Goal: Transaction & Acquisition: Purchase product/service

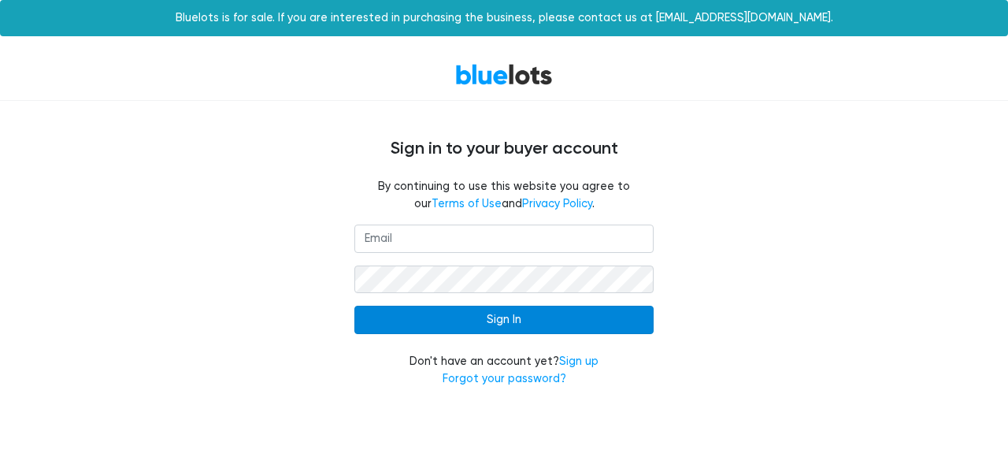
type input "usinreno@yahoo.com"
click at [555, 315] on input "Sign In" at bounding box center [503, 320] width 299 height 28
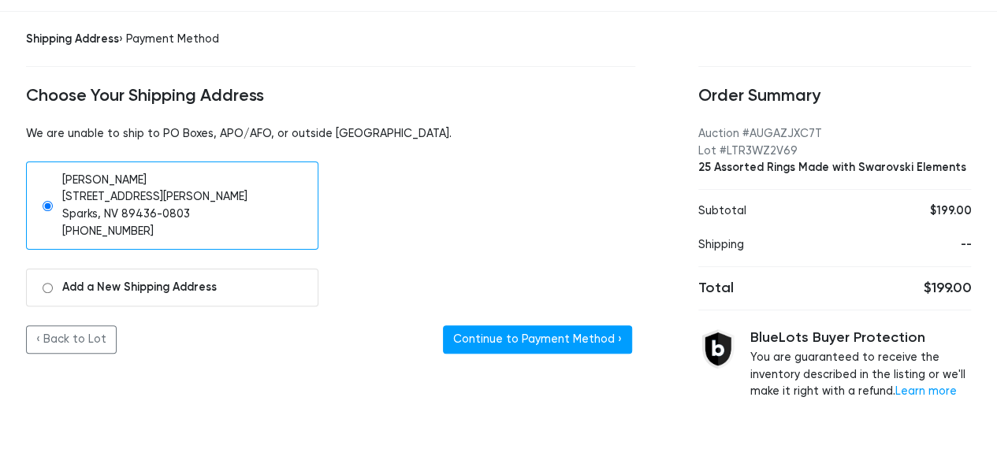
scroll to position [91, 0]
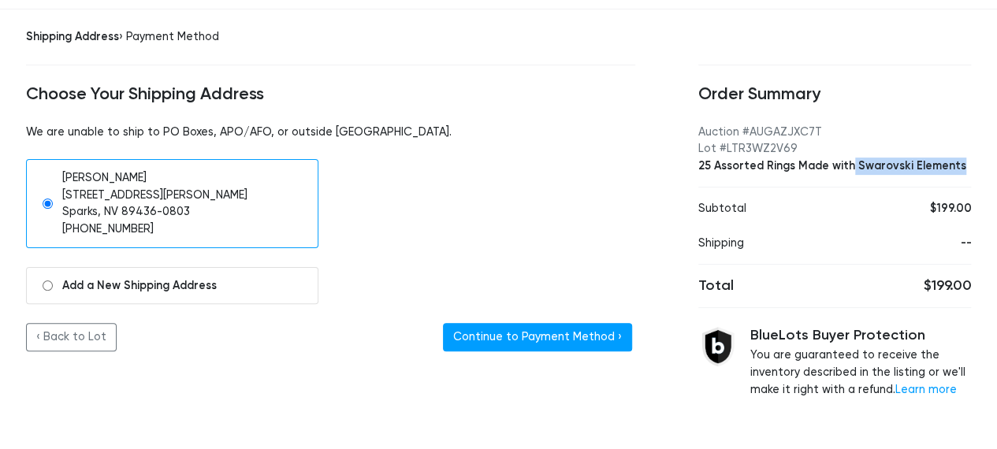
drag, startPoint x: 847, startPoint y: 165, endPoint x: 961, endPoint y: 166, distance: 114.2
click at [961, 166] on div "25 Assorted Rings Made with Swarovski Elements" at bounding box center [834, 166] width 273 height 17
copy div "Swarovski Elements"
click at [76, 344] on link "‹ Back to Lot" at bounding box center [71, 337] width 91 height 28
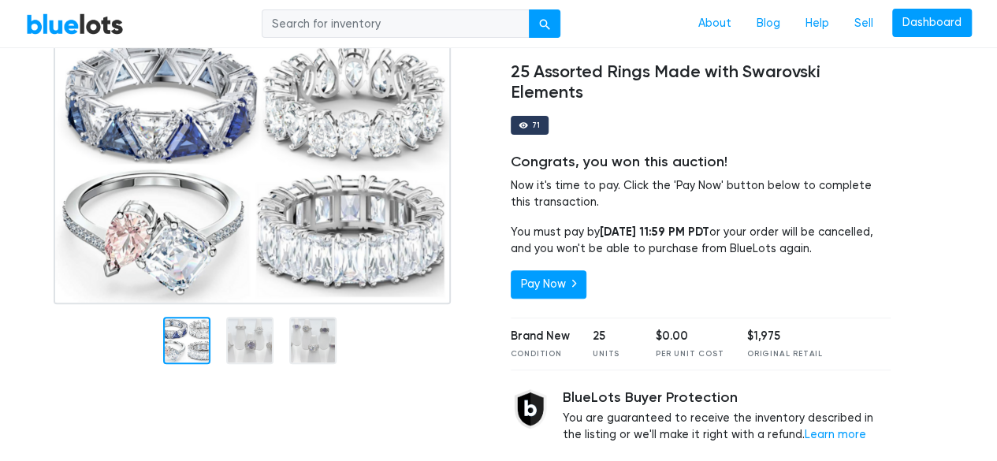
scroll to position [158, 0]
click at [197, 343] on div at bounding box center [186, 339] width 47 height 47
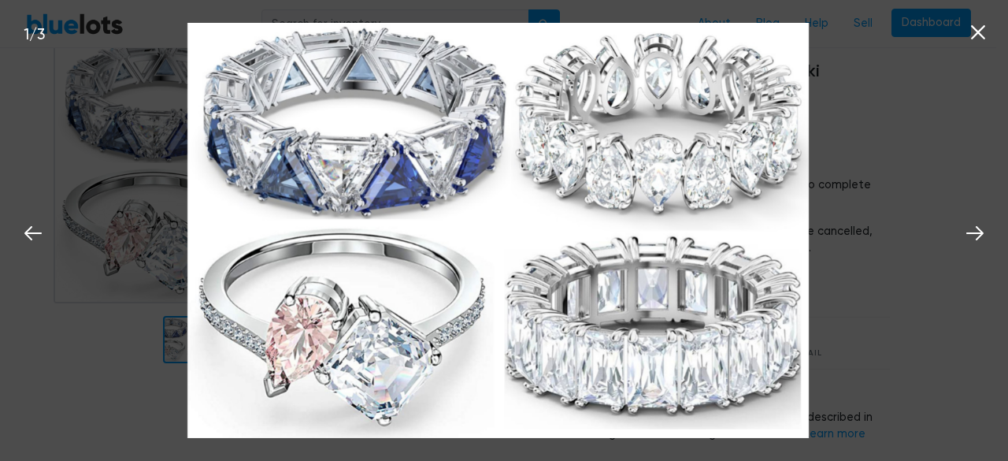
click at [974, 28] on icon at bounding box center [978, 32] width 14 height 14
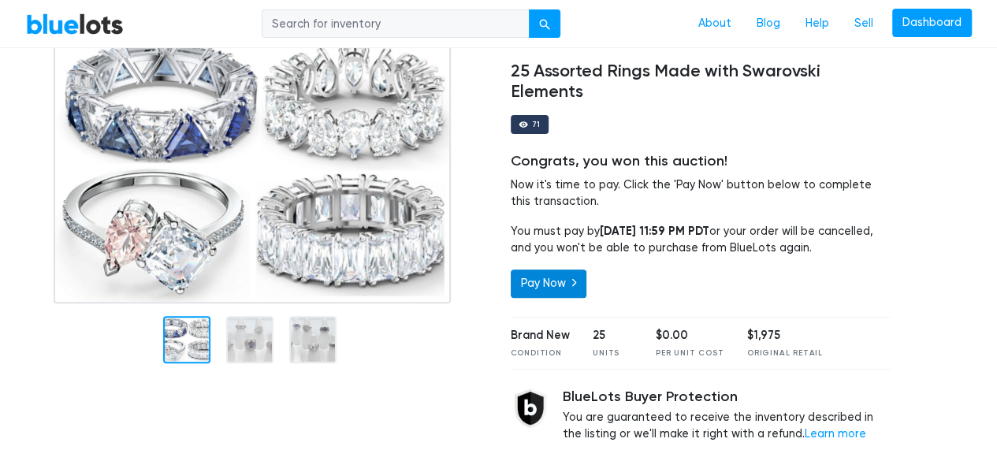
click at [574, 284] on icon at bounding box center [574, 282] width 4 height 13
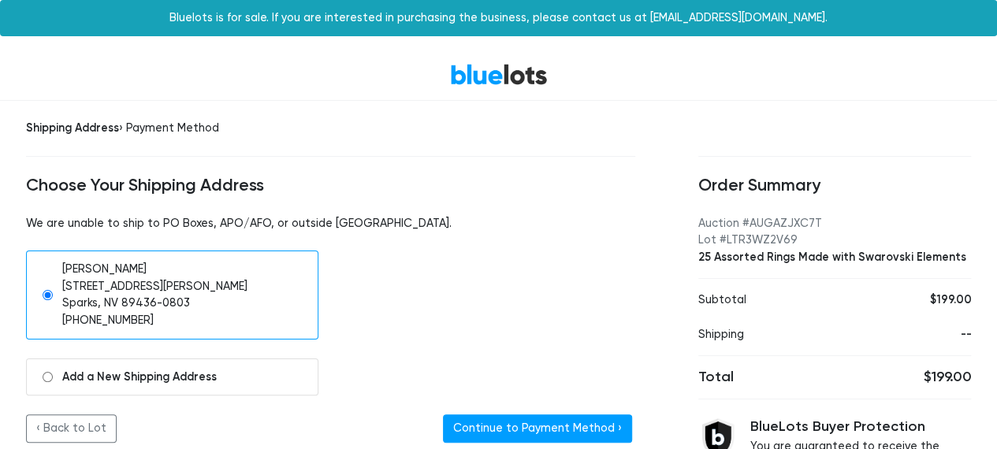
click at [868, 153] on div "Order Summary Auction #AUGAZJXC7T Lot #LTR3WZ2V69 25 Assorted Rings Made with S…" at bounding box center [834, 304] width 336 height 407
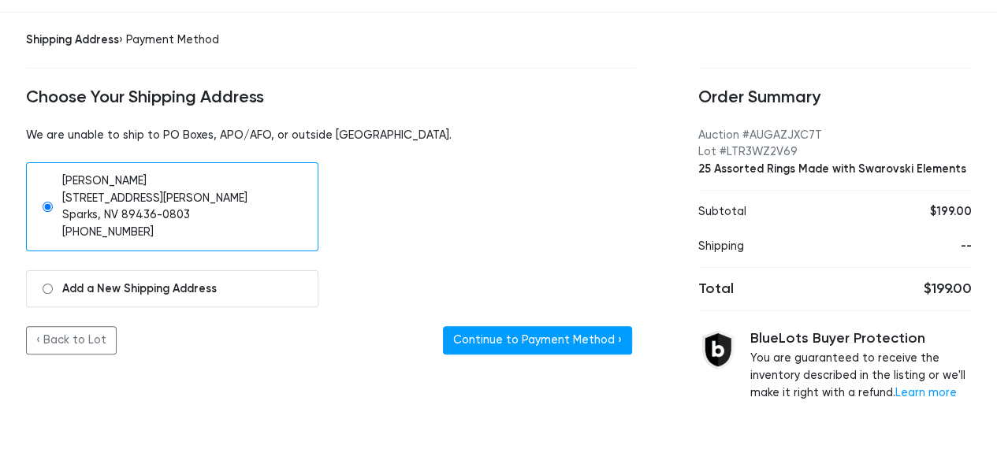
scroll to position [91, 0]
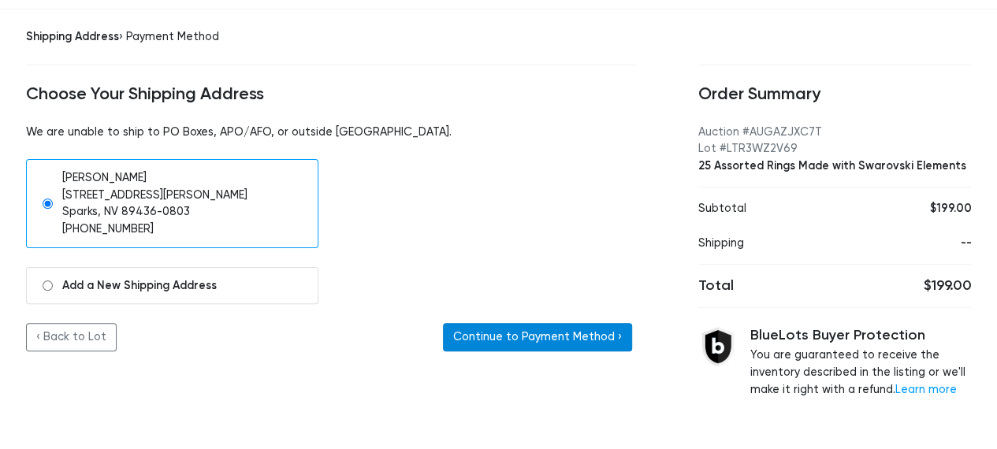
click at [565, 330] on button "Continue to Payment Method ›" at bounding box center [537, 337] width 189 height 28
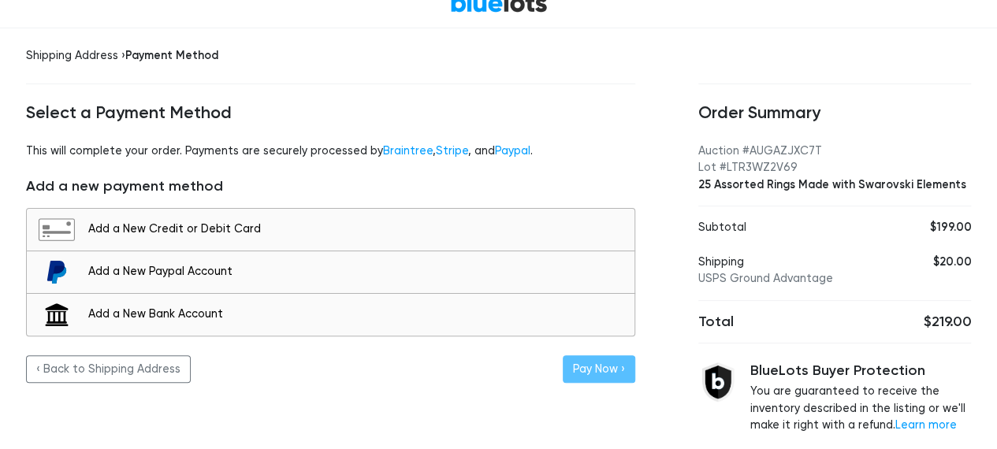
scroll to position [74, 0]
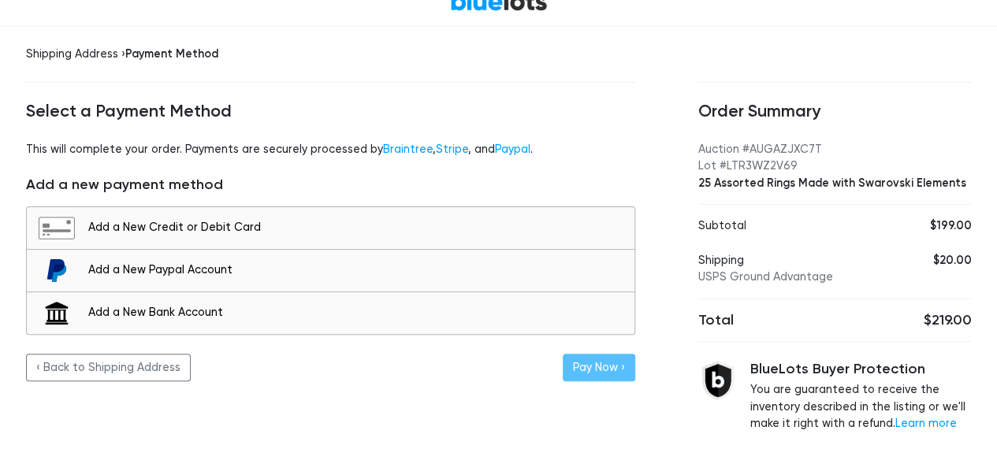
click at [228, 269] on div "Add a New Paypal Account" at bounding box center [357, 270] width 538 height 17
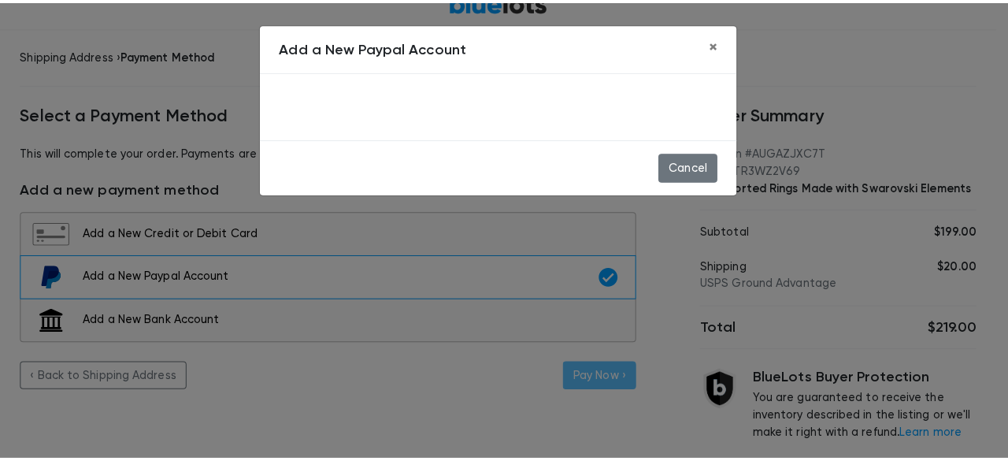
scroll to position [62, 0]
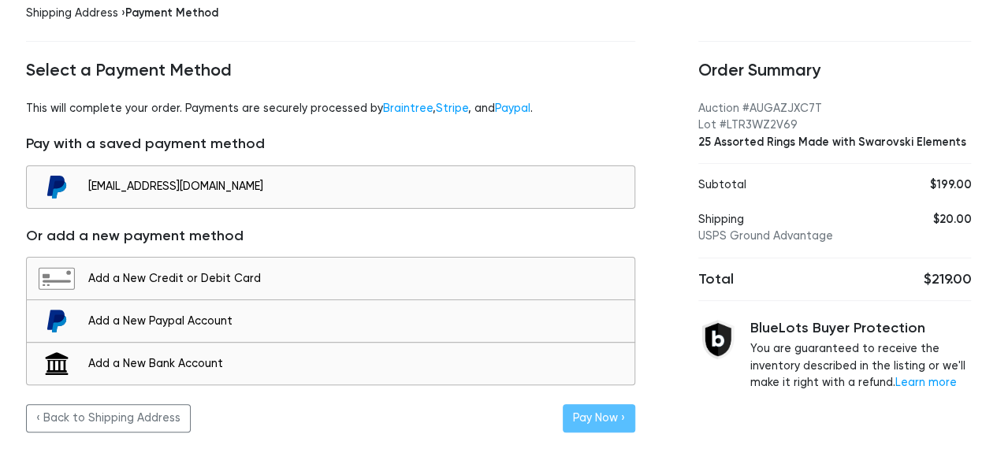
scroll to position [113, 0]
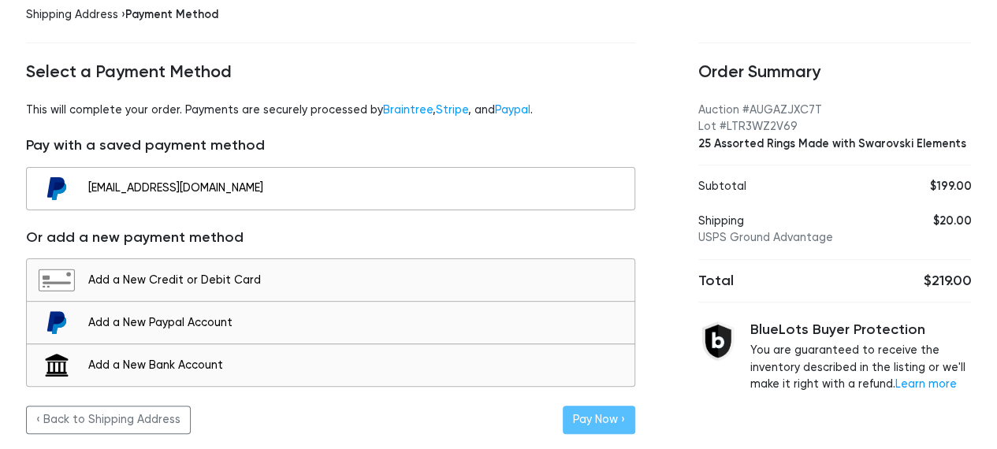
click at [428, 188] on div "USINRENO@yahoo.com" at bounding box center [357, 188] width 538 height 17
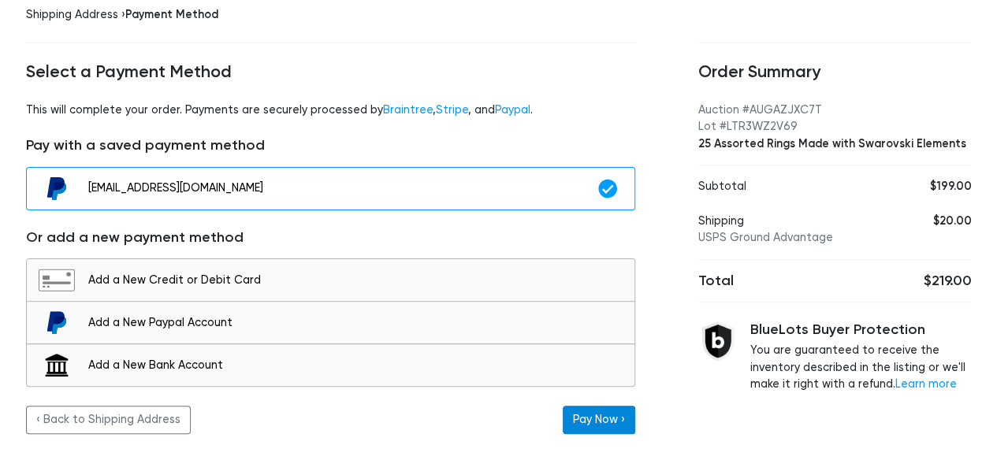
click at [578, 418] on button "Pay Now ›" at bounding box center [598, 420] width 72 height 28
